Goal: Find contact information: Find contact information

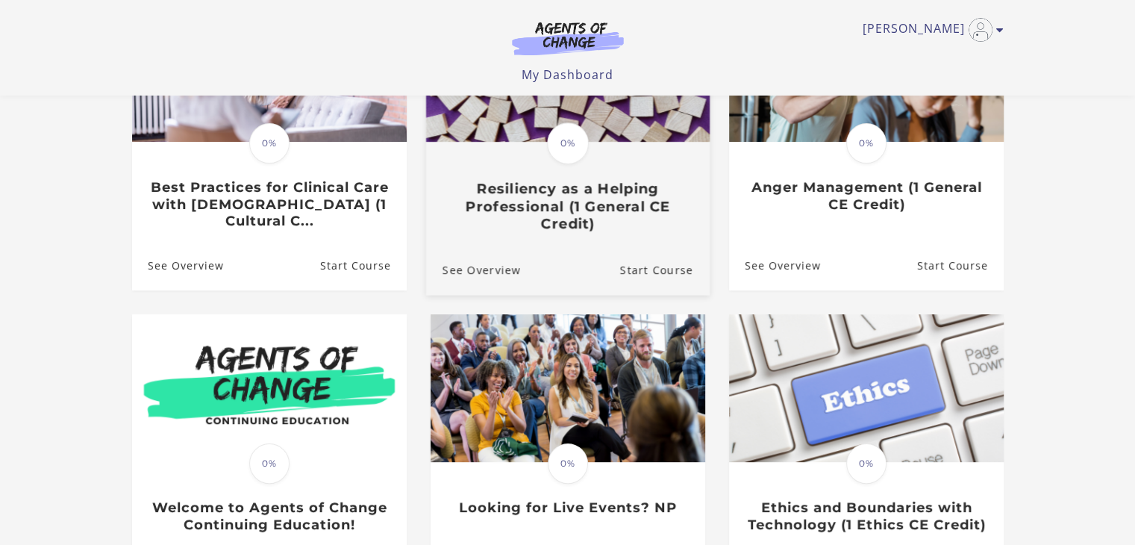
scroll to position [373, 0]
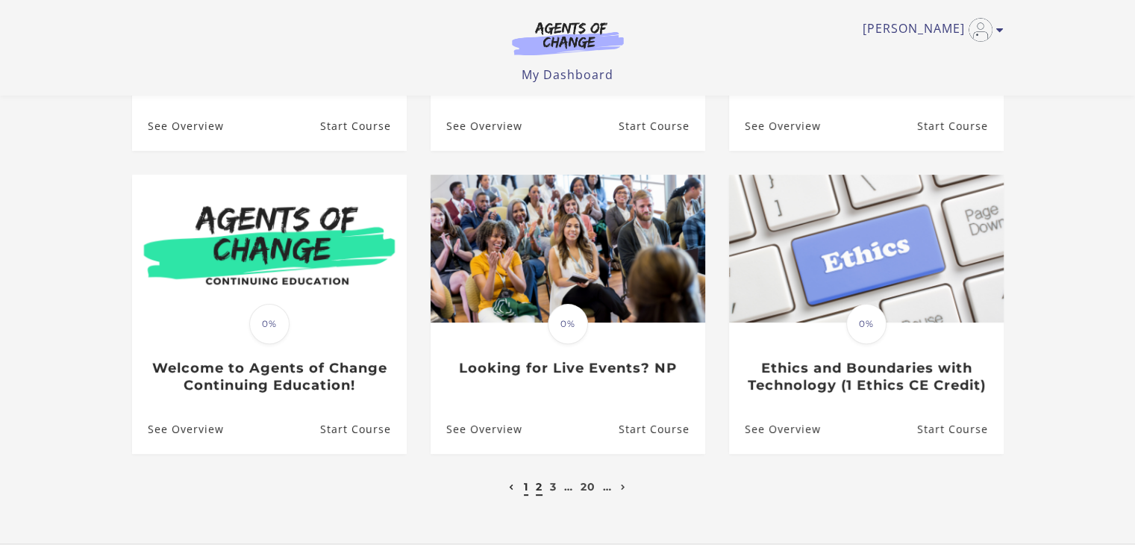
click at [538, 490] on link "2" at bounding box center [539, 486] width 7 height 13
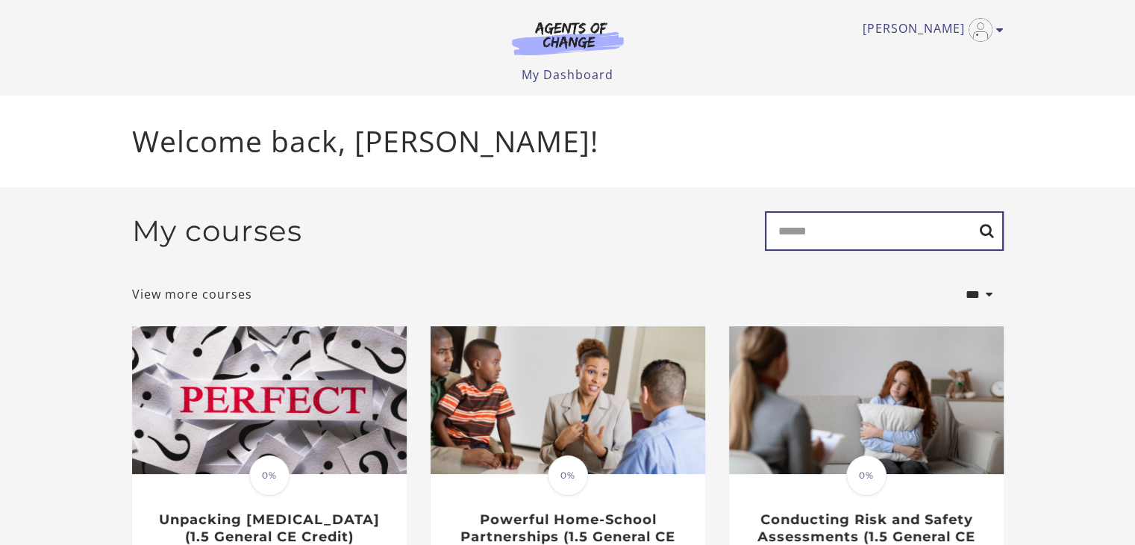
click at [786, 237] on input "Search" at bounding box center [884, 231] width 239 height 40
type input "**********"
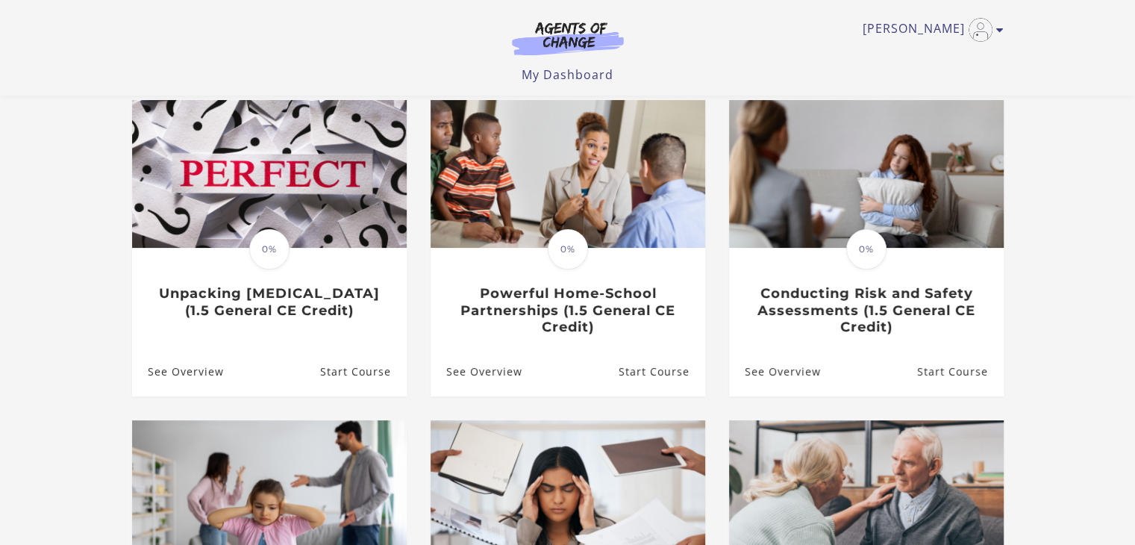
scroll to position [448, 0]
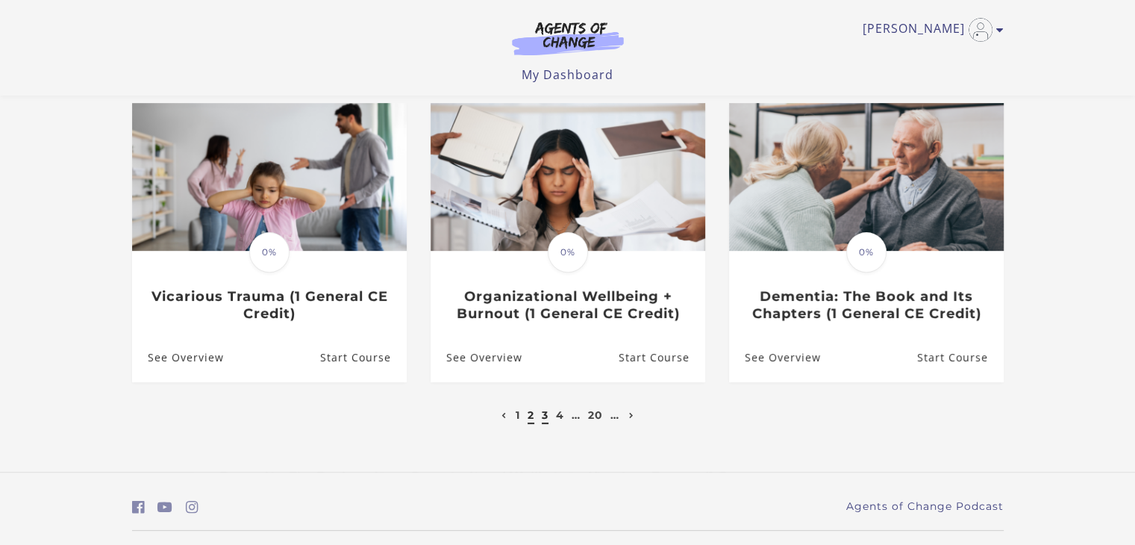
click at [543, 416] on link "3" at bounding box center [545, 414] width 7 height 13
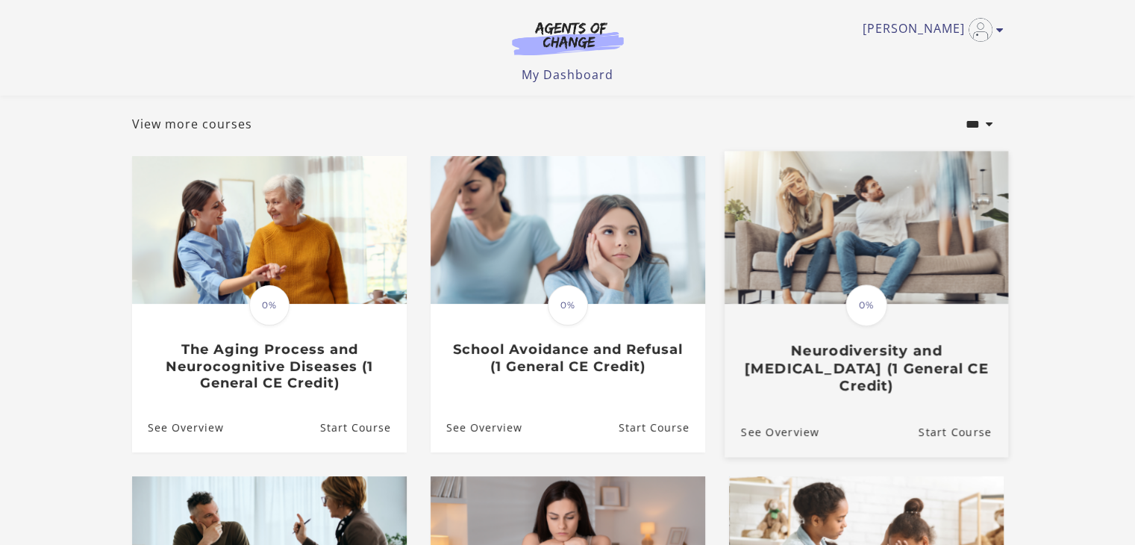
scroll to position [373, 0]
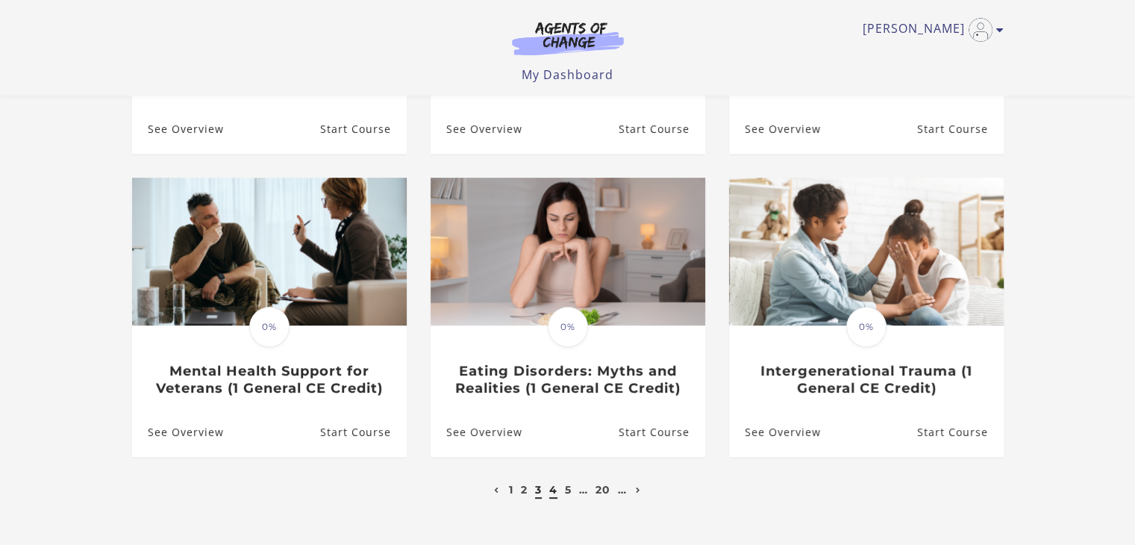
click at [554, 490] on link "4" at bounding box center [553, 489] width 8 height 13
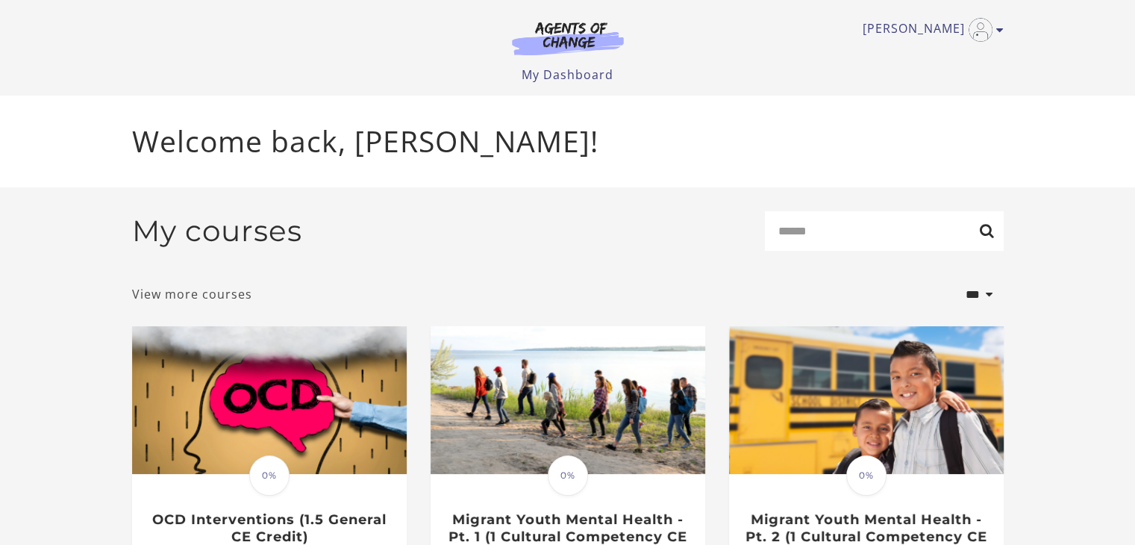
click at [165, 296] on link "View more courses" at bounding box center [192, 294] width 120 height 18
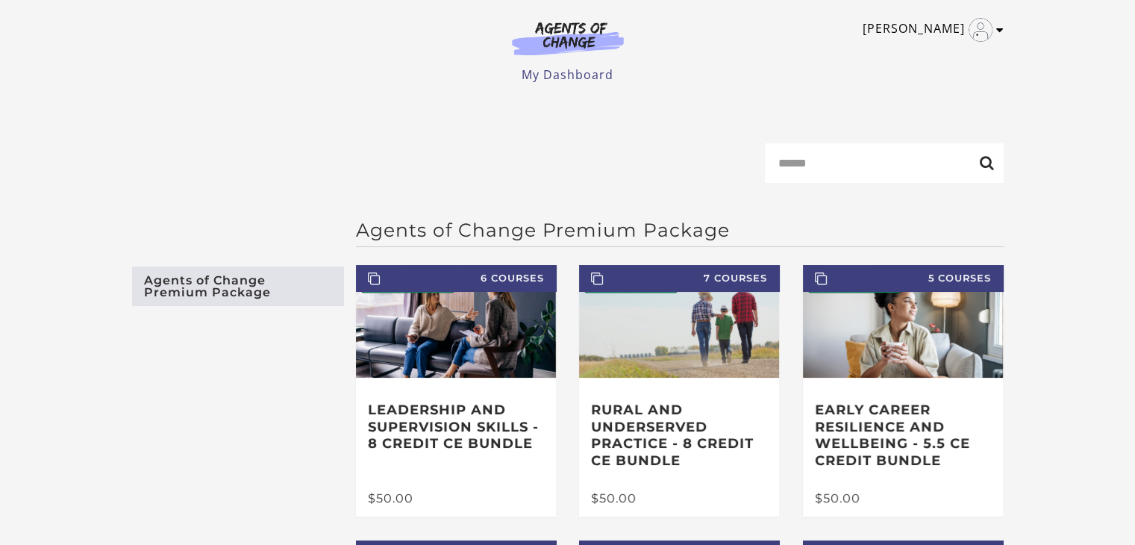
drag, startPoint x: 925, startPoint y: 15, endPoint x: 924, endPoint y: 34, distance: 18.7
click at [925, 16] on div "[PERSON_NAME] My Account Support Sign Out Toggle menu Menu My Dashboard My Acco…" at bounding box center [568, 42] width 872 height 84
click at [924, 35] on link "[PERSON_NAME]" at bounding box center [930, 30] width 134 height 24
click at [922, 54] on link "My Account" at bounding box center [941, 54] width 131 height 25
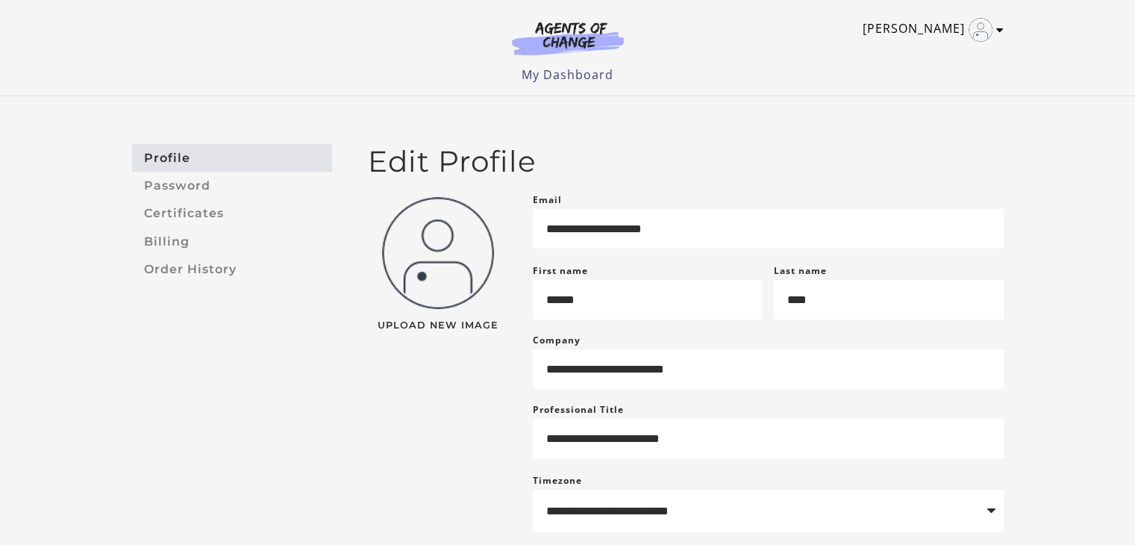
click at [999, 27] on icon "Toggle menu" at bounding box center [999, 30] width 7 height 12
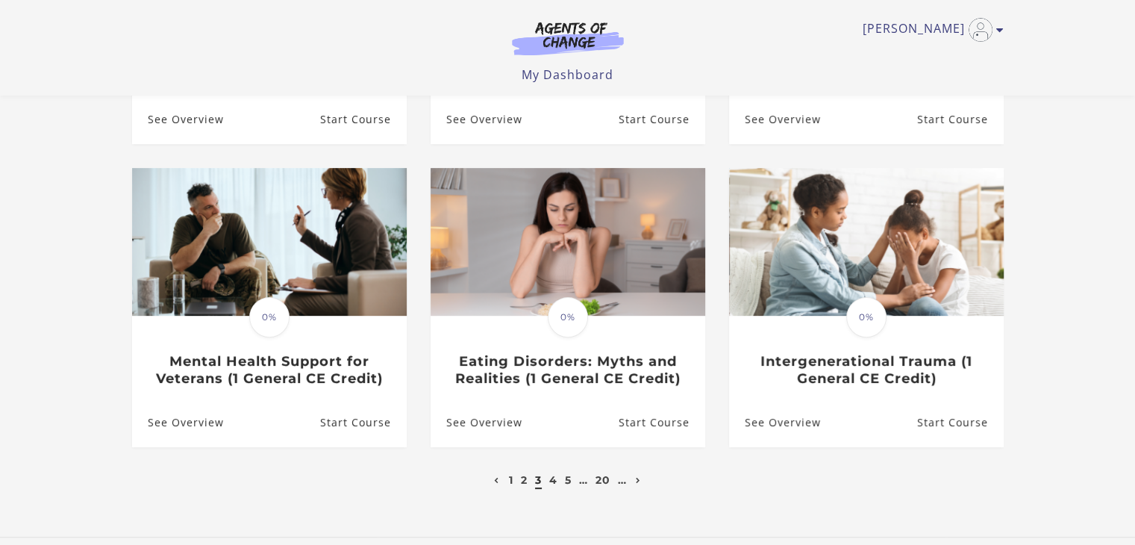
scroll to position [373, 0]
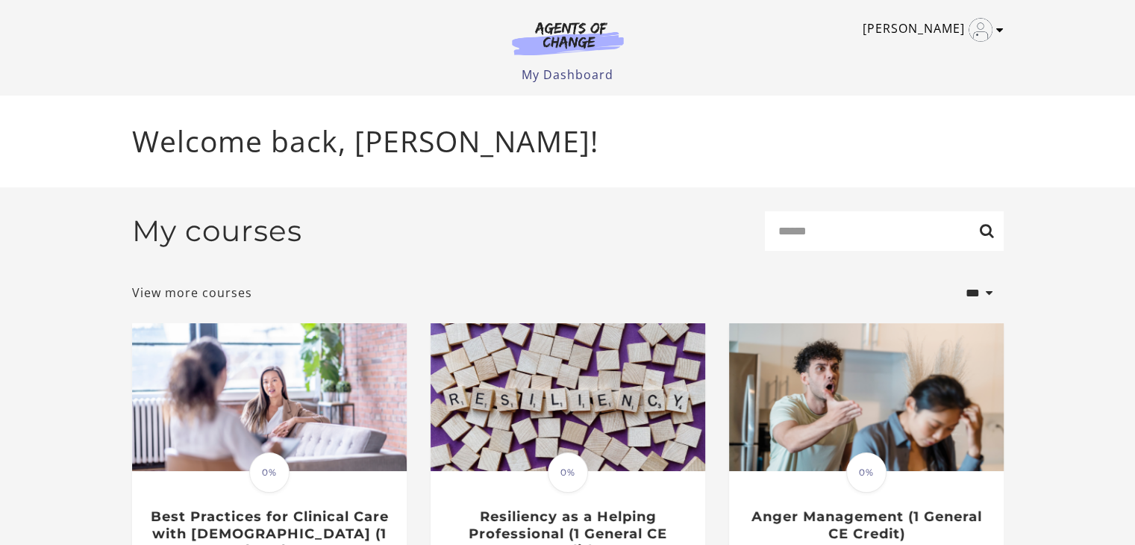
click at [999, 28] on icon "Toggle menu" at bounding box center [999, 30] width 7 height 12
click at [924, 80] on link "Support" at bounding box center [941, 79] width 131 height 25
